Goal: Task Accomplishment & Management: Complete application form

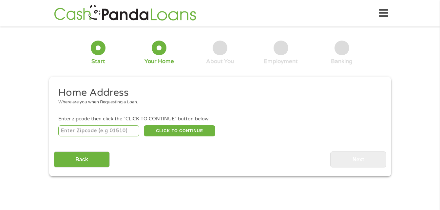
click at [99, 134] on input "number" at bounding box center [98, 130] width 81 height 11
type input "68131"
click at [156, 98] on h2 "Home Address" at bounding box center [217, 92] width 318 height 13
click at [170, 130] on button "CLICK TO CONTINUE" at bounding box center [179, 130] width 71 height 11
type input "68131"
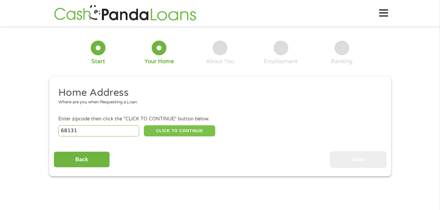
type input "[GEOGRAPHIC_DATA]"
select select "[US_STATE]"
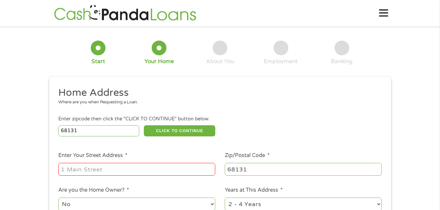
click at [91, 172] on input "Enter Your Street Address *" at bounding box center [136, 169] width 157 height 12
type input "[STREET_ADDRESS]"
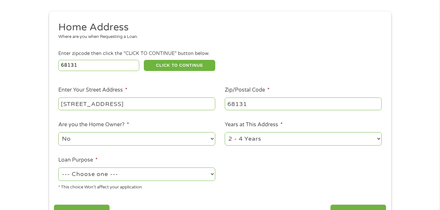
scroll to position [98, 0]
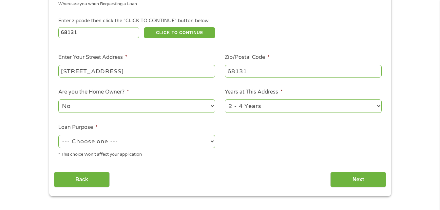
click at [211, 141] on select "--- Choose one --- Pay Bills Debt Consolidation Home Improvement Major Purchase…" at bounding box center [136, 141] width 157 height 13
select select "paybills"
click at [58, 135] on select "--- Choose one --- Pay Bills Debt Consolidation Home Improvement Major Purchase…" at bounding box center [136, 141] width 157 height 13
click at [357, 177] on input "Next" at bounding box center [358, 180] width 56 height 16
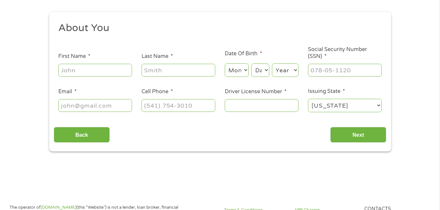
scroll to position [0, 0]
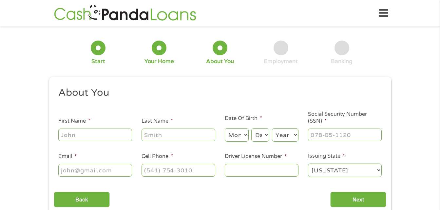
click at [113, 135] on input "First Name *" at bounding box center [95, 135] width 74 height 12
type input "[PERSON_NAME]"
type input "Bruneteau"
select select "8"
select select "25"
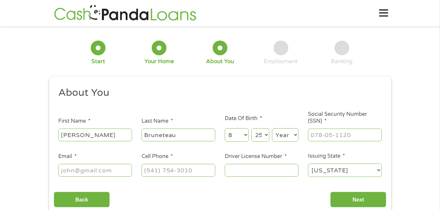
select select "1977"
type input "[EMAIL_ADDRESS][DOMAIN_NAME]"
type input "9787999467"
select select "[US_STATE]"
type input "[PHONE_NUMBER]"
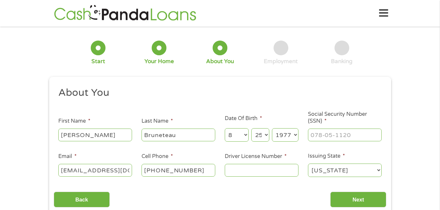
click at [234, 171] on input "Driver License Number *" at bounding box center [261, 170] width 74 height 12
type input "H12197659"
click at [334, 137] on input "___-__-____" at bounding box center [345, 135] width 74 height 12
type input "506-23-8562"
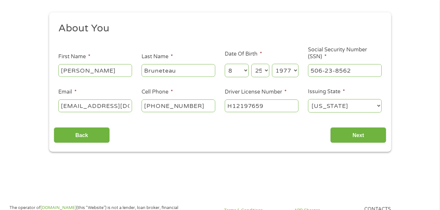
scroll to position [65, 0]
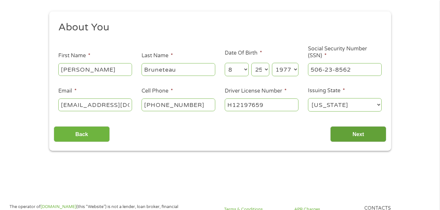
click at [351, 137] on input "Next" at bounding box center [358, 134] width 56 height 16
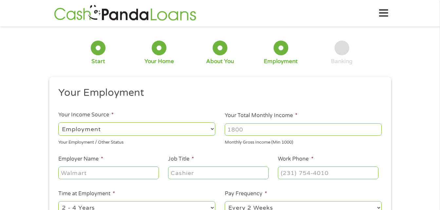
scroll to position [33, 0]
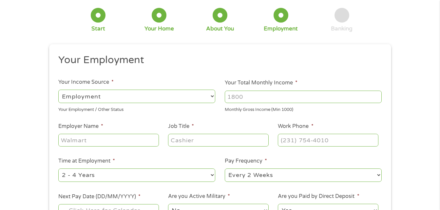
click at [210, 98] on select "--- Choose one --- Employment [DEMOGRAPHIC_DATA] Benefits" at bounding box center [136, 96] width 157 height 13
select select "selfEmployed"
click at [58, 90] on select "--- Choose one --- Employment [DEMOGRAPHIC_DATA] Benefits" at bounding box center [136, 96] width 157 height 13
drag, startPoint x: 302, startPoint y: 96, endPoint x: 262, endPoint y: 98, distance: 40.3
click at [262, 98] on input "Your Total Monthly Income *" at bounding box center [302, 97] width 157 height 12
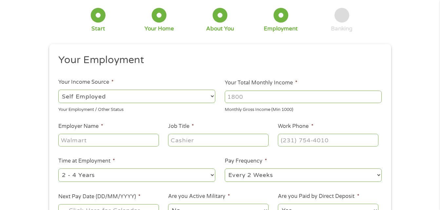
drag, startPoint x: 228, startPoint y: 97, endPoint x: 245, endPoint y: 96, distance: 17.4
click at [245, 96] on input "Your Total Monthly Income *" at bounding box center [302, 97] width 157 height 12
type input "3000"
click at [99, 141] on input "Employer Name *" at bounding box center [108, 140] width 100 height 12
type input "Consultant"
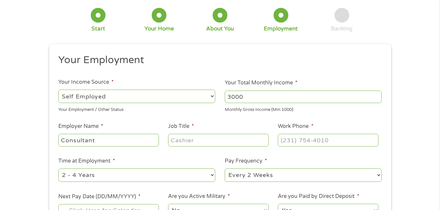
click at [175, 144] on input "Job Title *" at bounding box center [218, 140] width 100 height 12
type input "Writer"
type input "[PHONE_NUMBER]"
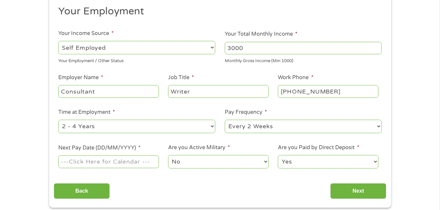
scroll to position [98, 0]
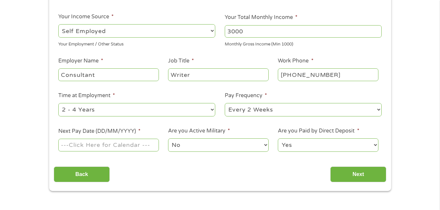
click at [137, 146] on input "Next Pay Date (DD/MM/YYYY) *" at bounding box center [108, 145] width 100 height 12
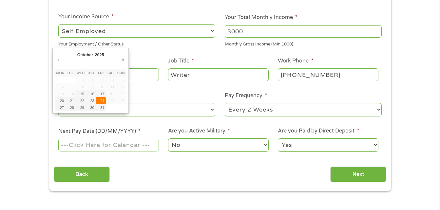
type input "[DATE]"
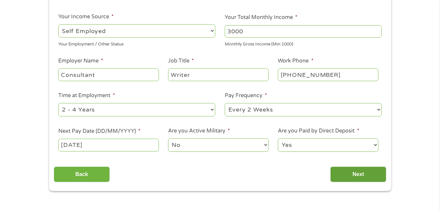
click at [350, 173] on input "Next" at bounding box center [358, 175] width 56 height 16
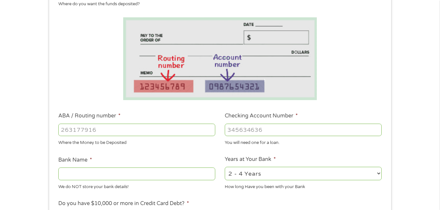
click at [108, 129] on input "ABA / Routing number *" at bounding box center [136, 130] width 157 height 12
click at [287, 133] on input "Checking Account Number *" at bounding box center [302, 130] width 157 height 12
drag, startPoint x: 94, startPoint y: 130, endPoint x: 51, endPoint y: 134, distance: 43.1
click at [51, 134] on div "This field is hidden when viewing the form gclid This field is hidden when view…" at bounding box center [220, 163] width 342 height 369
type input "092901683"
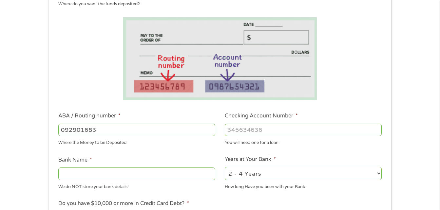
type input "FIRST INTERSTATE BANK"
type input "092901683"
click at [234, 132] on input "Checking Account Number *" at bounding box center [302, 130] width 157 height 12
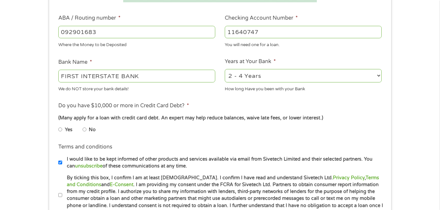
scroll to position [196, 0]
type input "11640747"
click at [379, 76] on select "2 - 4 Years 6 - 12 Months 1 - 2 Years Over 4 Years" at bounding box center [302, 75] width 157 height 13
select select "60months"
click at [224, 69] on select "2 - 4 Years 6 - 12 Months 1 - 2 Years Over 4 Years" at bounding box center [302, 75] width 157 height 13
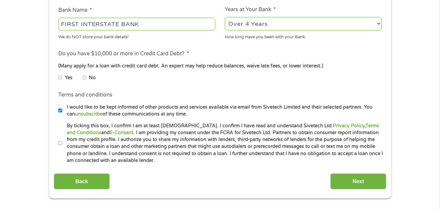
scroll to position [262, 0]
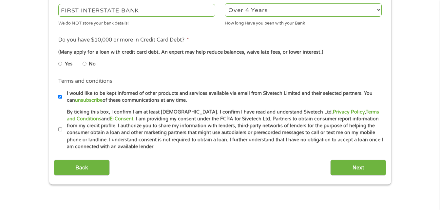
click at [61, 63] on input "Yes" at bounding box center [60, 64] width 4 height 10
radio input "true"
click at [61, 131] on input "By ticking this box, I confirm I am at least [DEMOGRAPHIC_DATA]. I confirm I ha…" at bounding box center [60, 129] width 4 height 10
checkbox input "true"
click at [356, 166] on input "Next" at bounding box center [358, 168] width 56 height 16
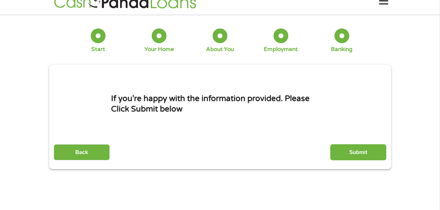
scroll to position [0, 0]
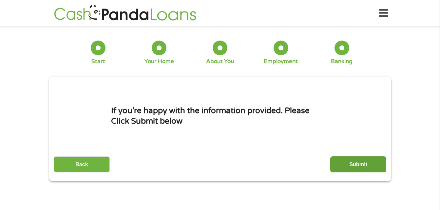
click at [346, 164] on input "Submit" at bounding box center [358, 164] width 56 height 16
